Goal: Transaction & Acquisition: Purchase product/service

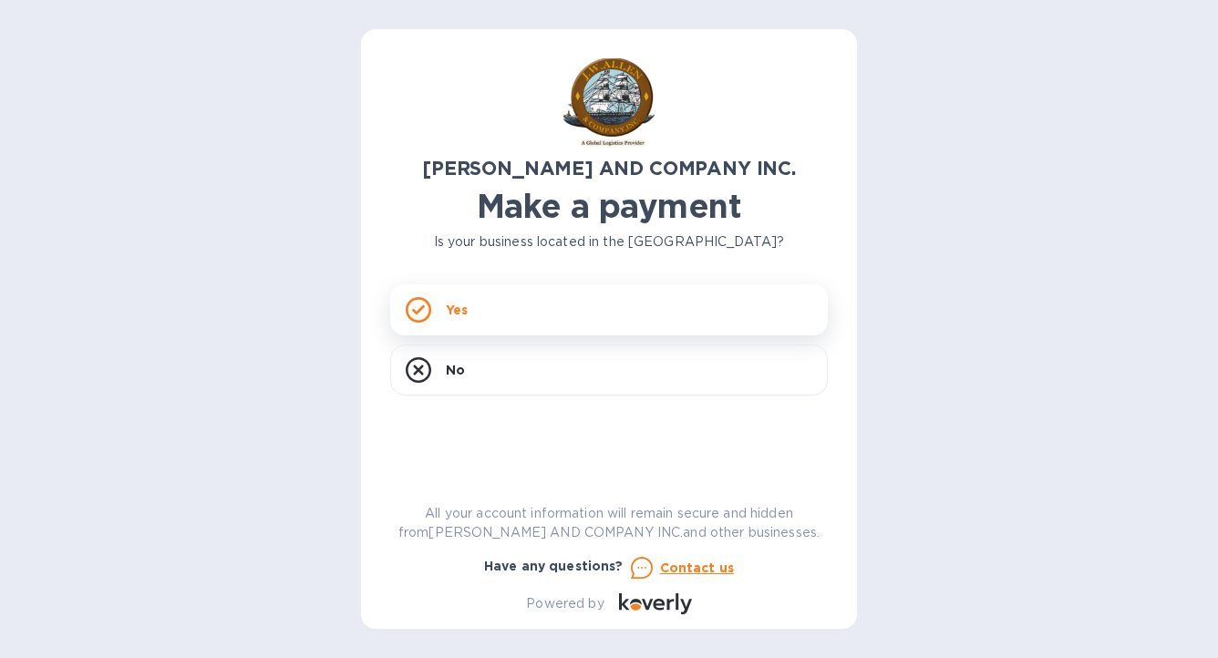
click at [425, 315] on icon at bounding box center [419, 310] width 26 height 26
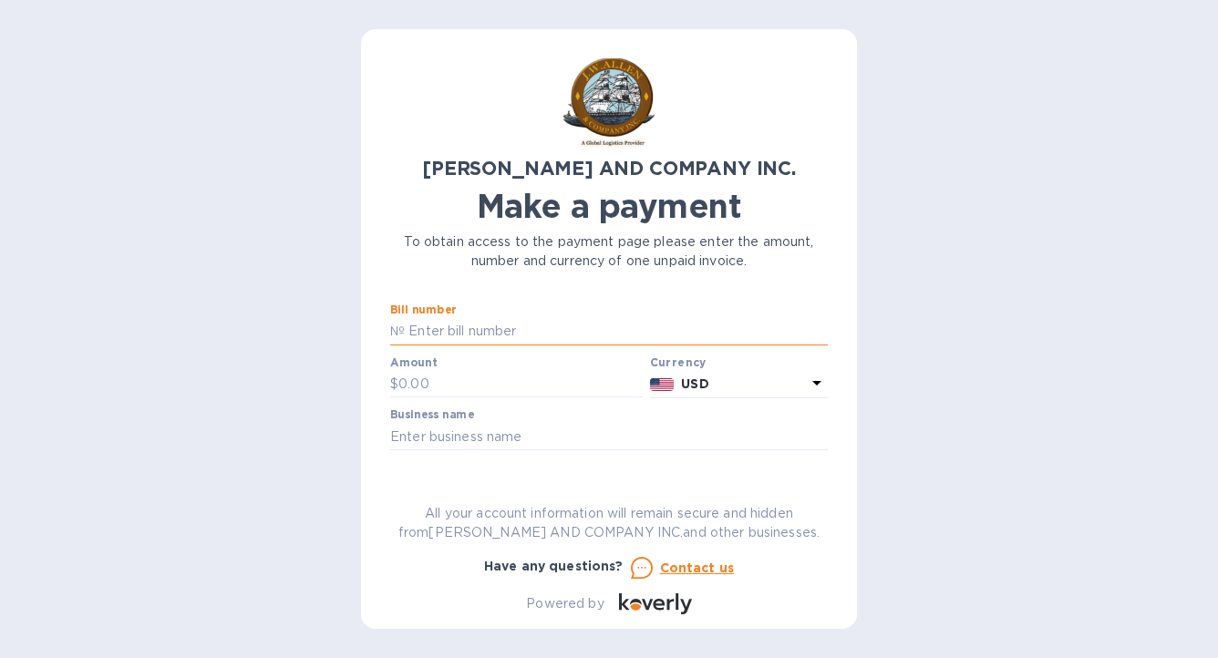
click at [467, 327] on input "text" at bounding box center [616, 331] width 423 height 27
click at [474, 335] on input "text" at bounding box center [616, 331] width 423 height 27
type input "AC03882"
drag, startPoint x: 466, startPoint y: 384, endPoint x: 242, endPoint y: 368, distance: 224.8
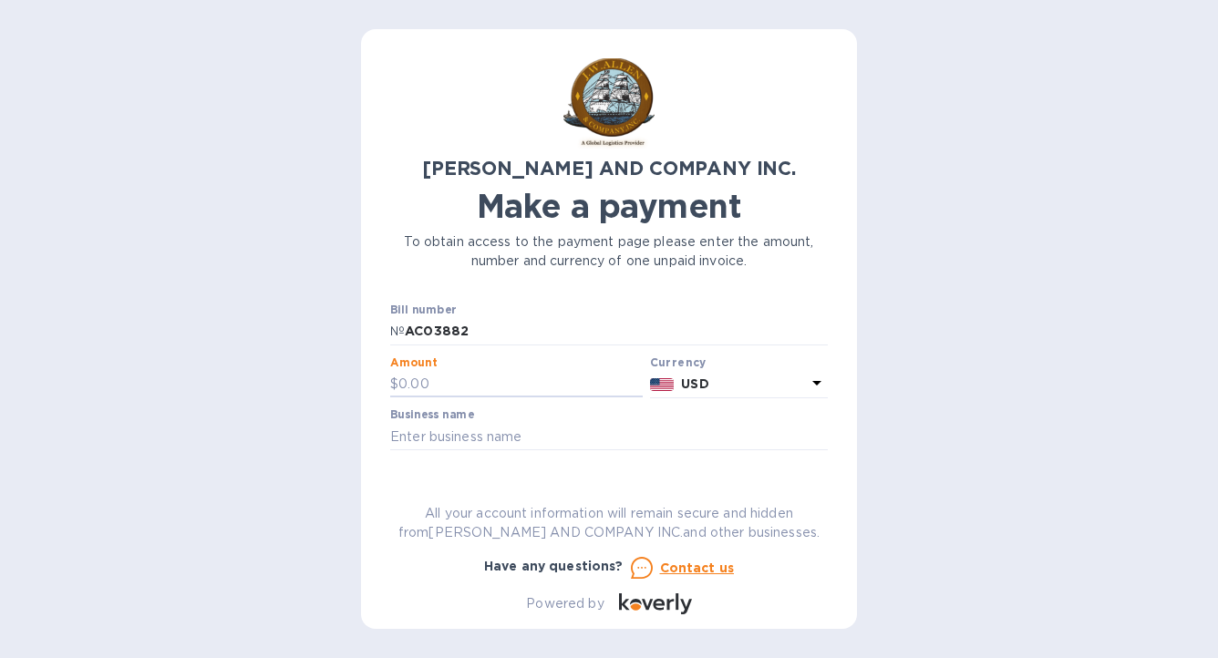
click at [242, 368] on div "[PERSON_NAME] AND COMPANY INC. Make a payment To obtain access to the payment p…" at bounding box center [609, 329] width 1218 height 658
type input "123.87"
type input "Midcontinent Equity Holdings, LLC"
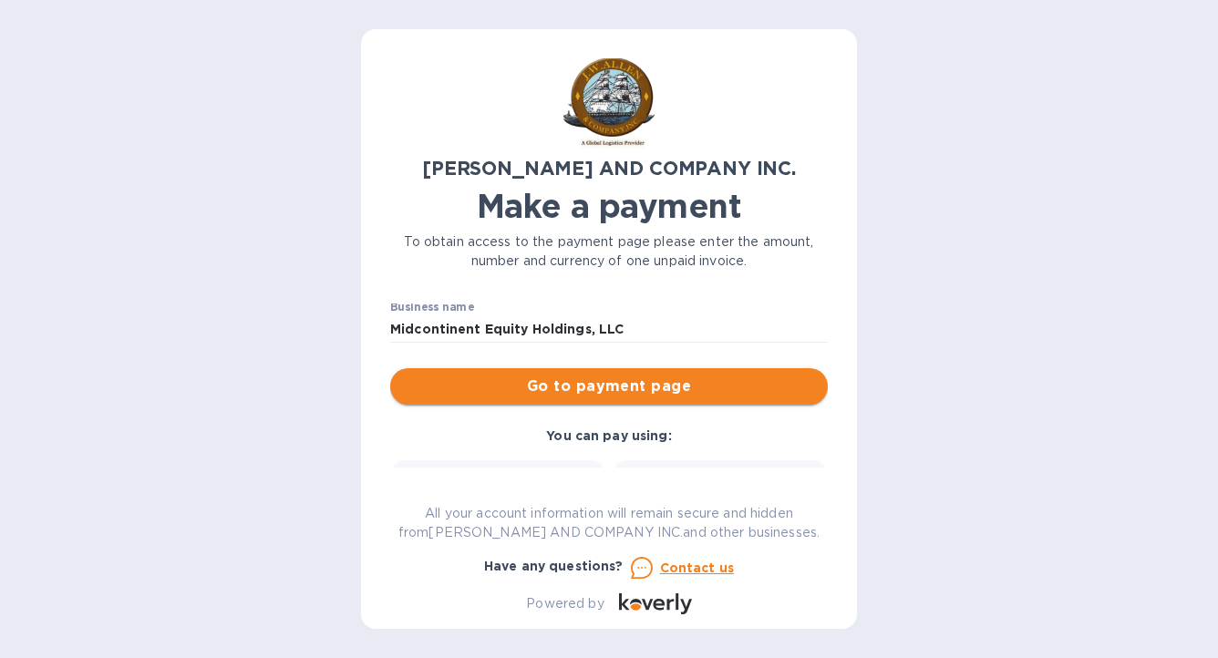
click at [594, 381] on span "Go to payment page" at bounding box center [609, 387] width 408 height 22
